Goal: Book appointment/travel/reservation

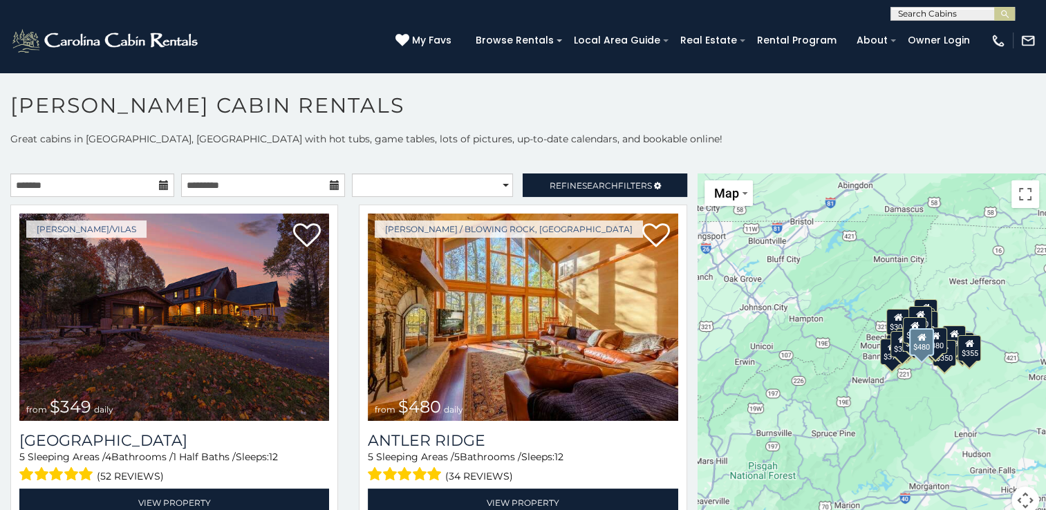
scroll to position [7, 0]
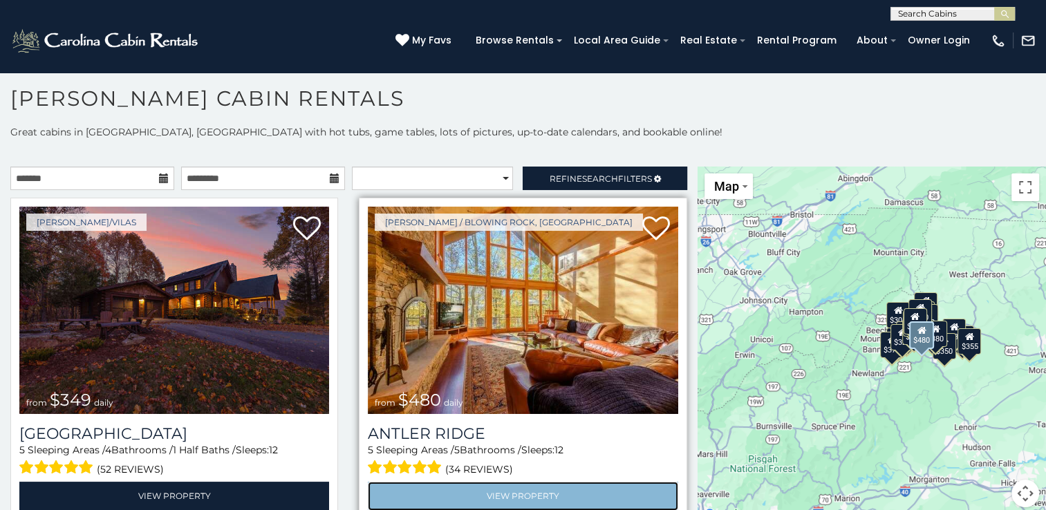
click at [455, 491] on link "View Property" at bounding box center [523, 496] width 310 height 28
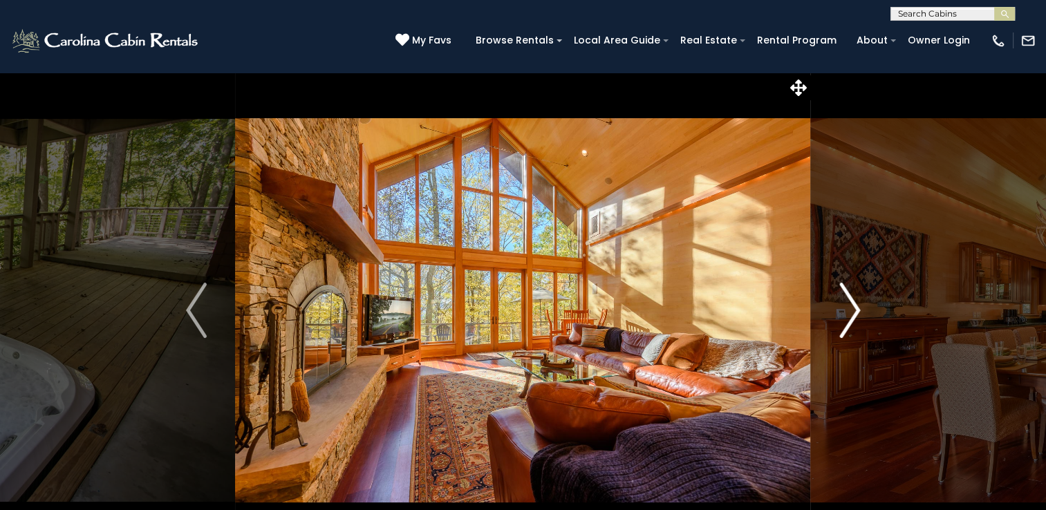
click at [850, 305] on img "Next" at bounding box center [849, 310] width 21 height 55
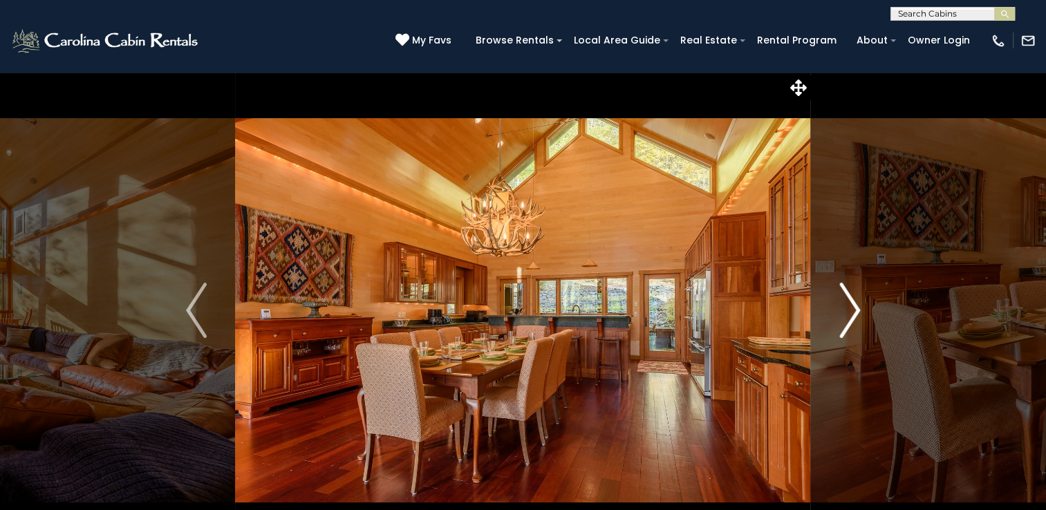
click at [850, 305] on img "Next" at bounding box center [849, 310] width 21 height 55
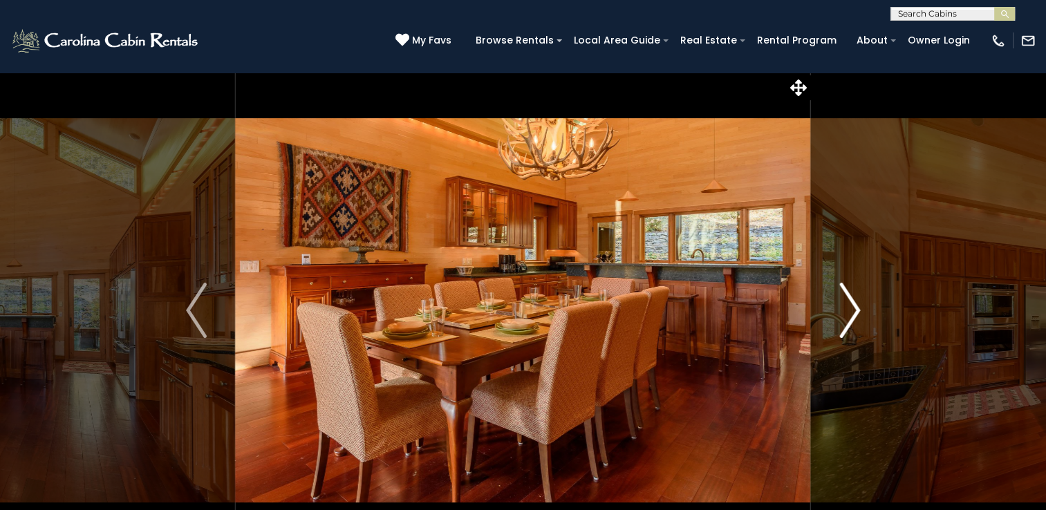
click at [850, 305] on img "Next" at bounding box center [849, 310] width 21 height 55
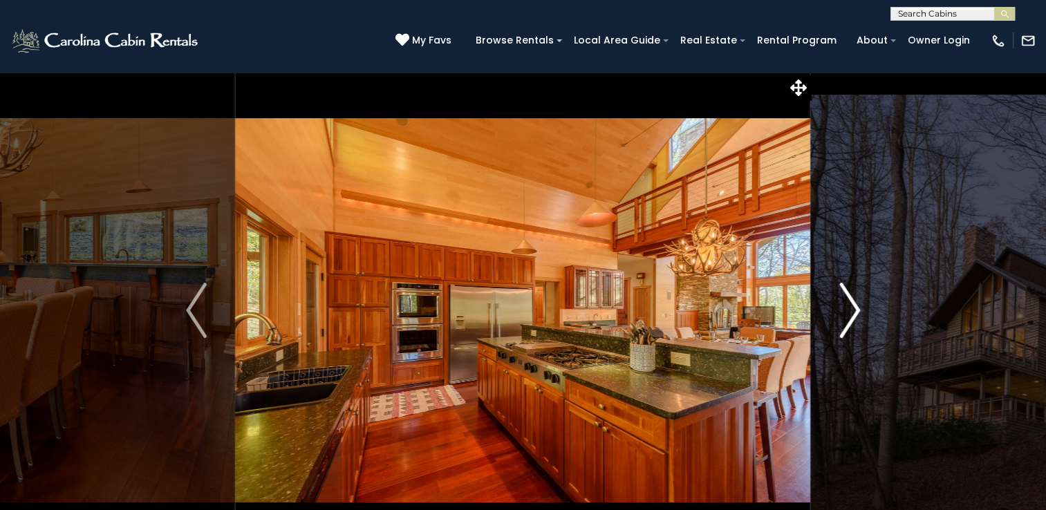
click at [850, 305] on img "Next" at bounding box center [849, 310] width 21 height 55
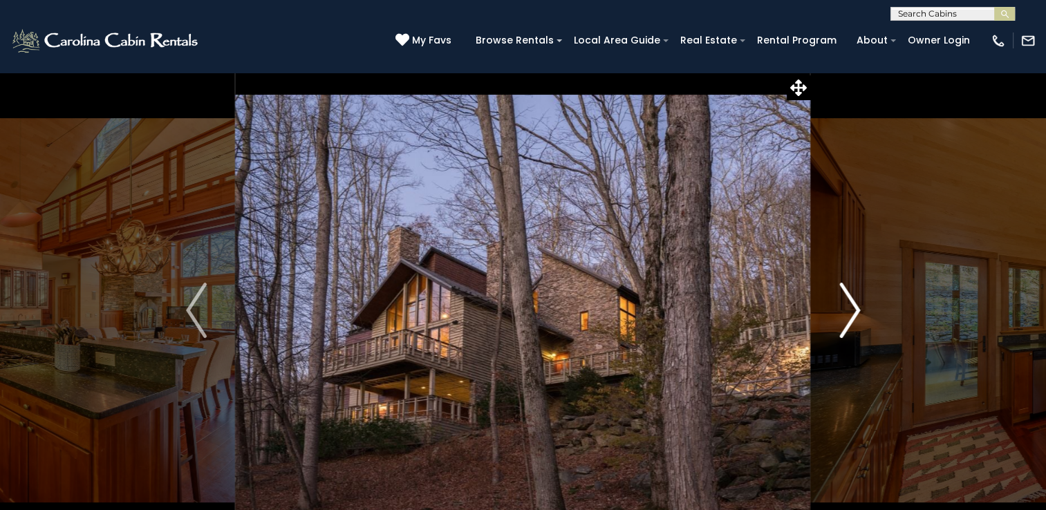
click at [850, 305] on img "Next" at bounding box center [849, 310] width 21 height 55
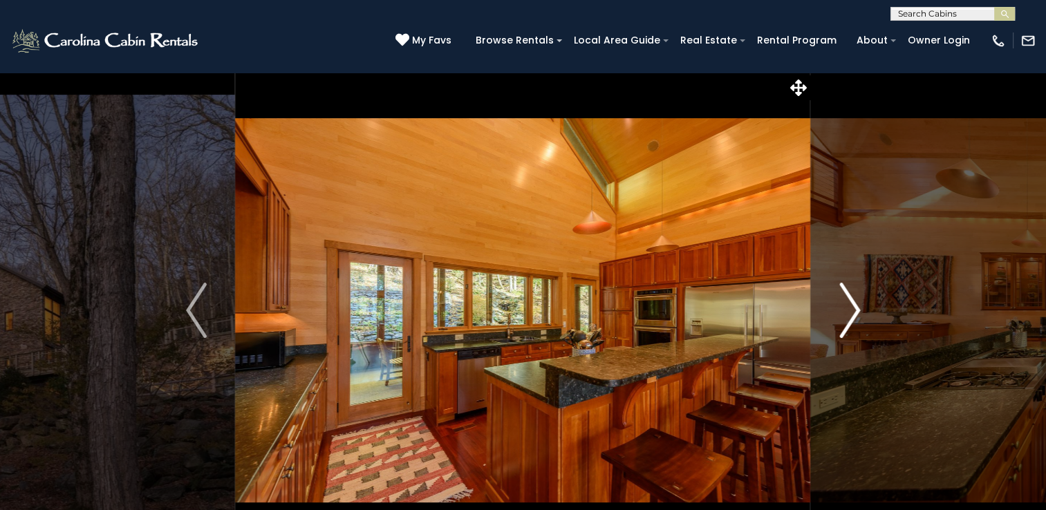
click at [850, 305] on img "Next" at bounding box center [849, 310] width 21 height 55
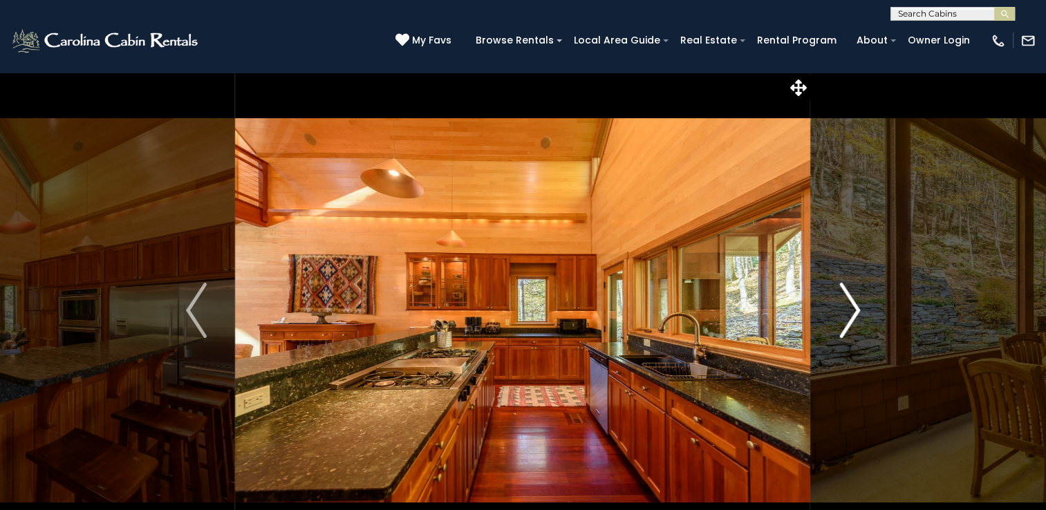
click at [850, 305] on img "Next" at bounding box center [849, 310] width 21 height 55
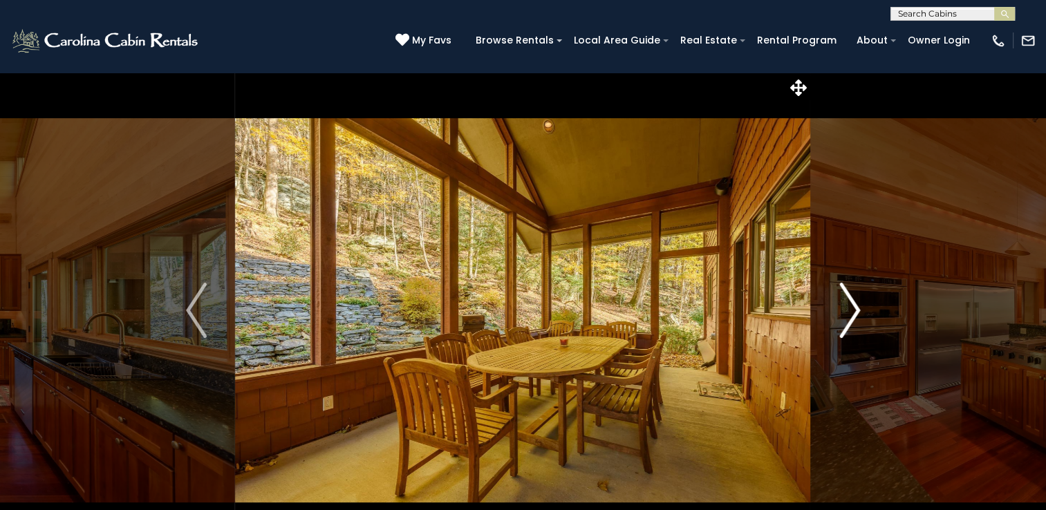
click at [850, 305] on img "Next" at bounding box center [849, 310] width 21 height 55
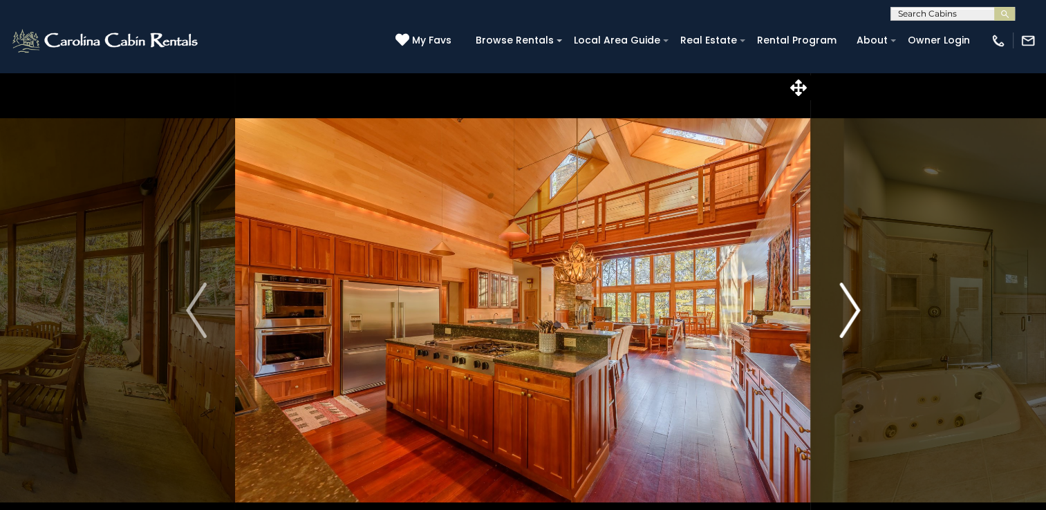
click at [850, 305] on img "Next" at bounding box center [849, 310] width 21 height 55
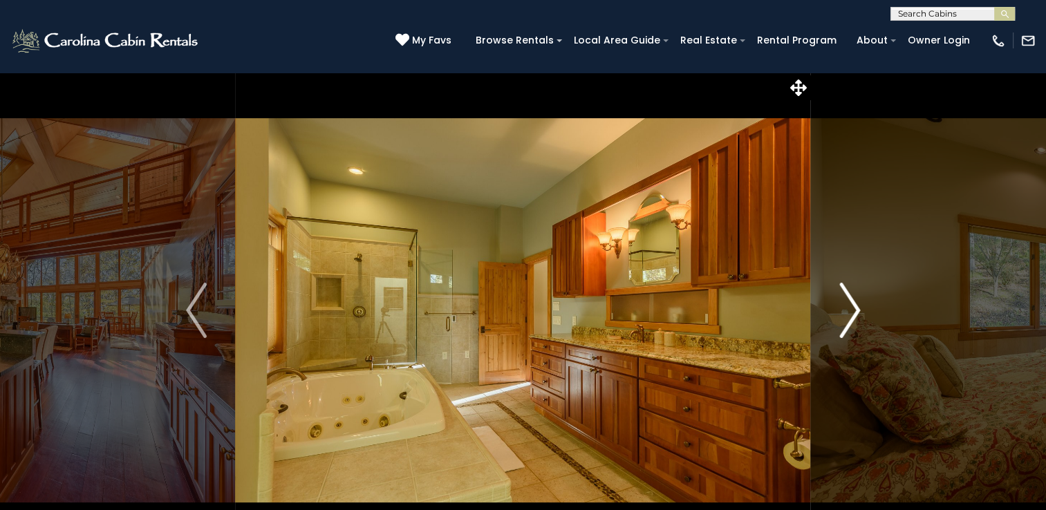
click at [850, 305] on img "Next" at bounding box center [849, 310] width 21 height 55
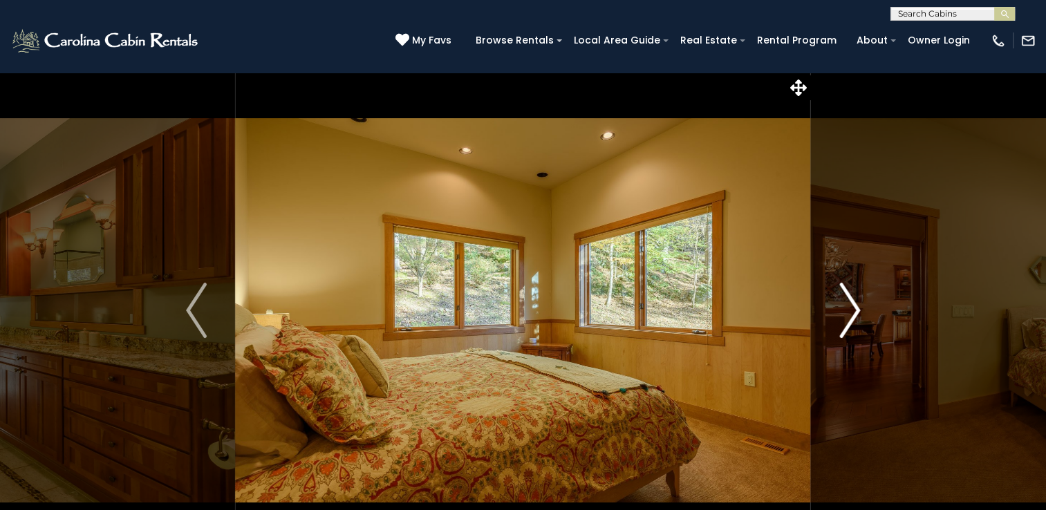
click at [850, 305] on img "Next" at bounding box center [849, 310] width 21 height 55
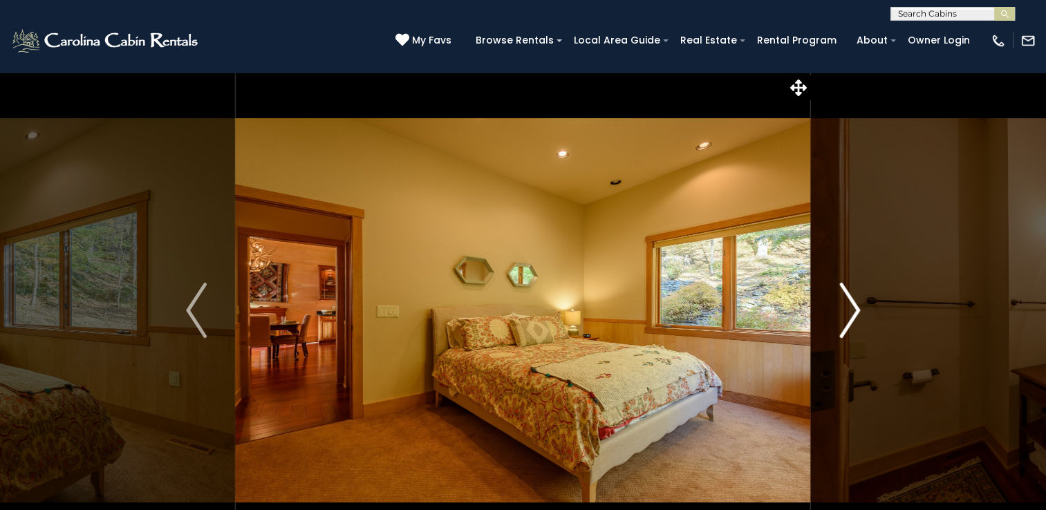
click at [850, 305] on img "Next" at bounding box center [849, 310] width 21 height 55
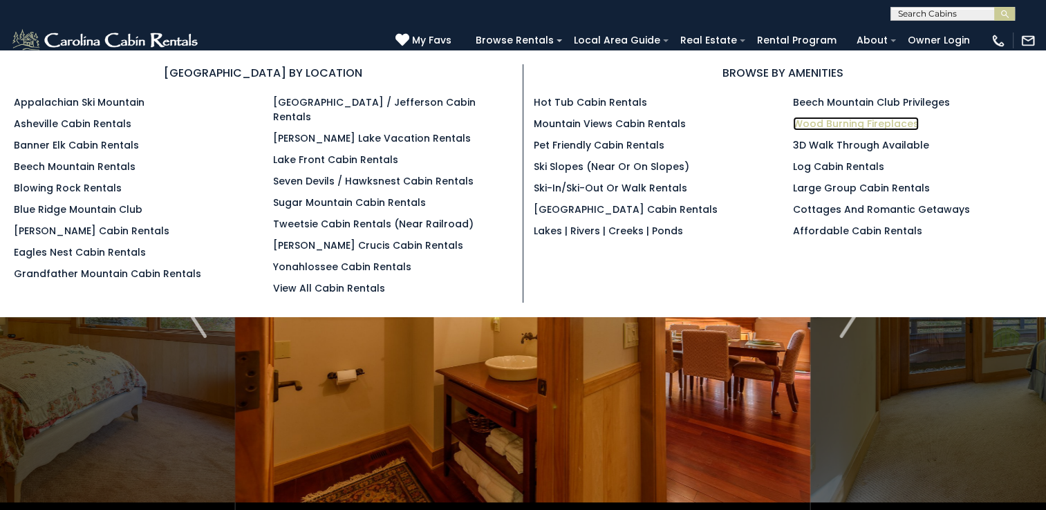
click at [836, 122] on link "Wood Burning Fireplaces" at bounding box center [856, 124] width 126 height 14
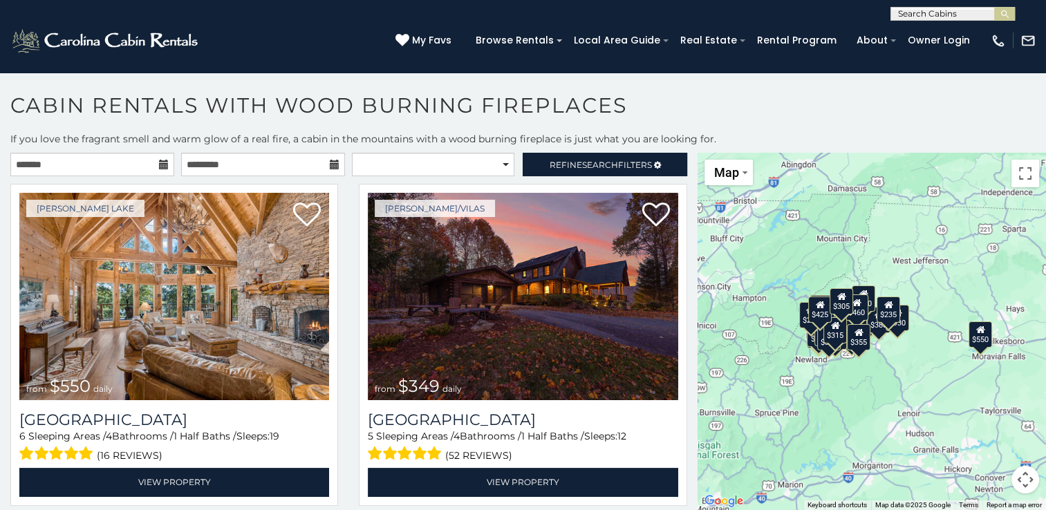
scroll to position [7, 0]
